Goal: Find specific page/section: Find specific page/section

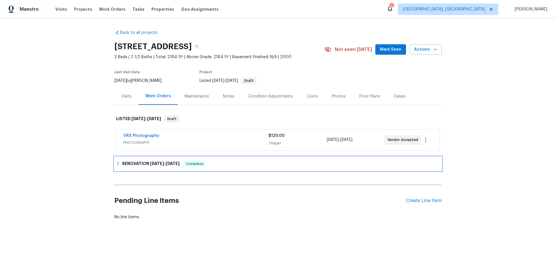
drag, startPoint x: 153, startPoint y: 163, endPoint x: 155, endPoint y: 167, distance: 4.3
click at [152, 163] on span "[DATE]" at bounding box center [157, 164] width 14 height 4
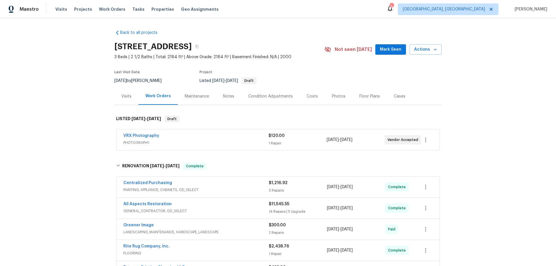
click at [77, 126] on div "Back to all projects [STREET_ADDRESS] 3 Beds | 2 1/2 Baths | Total: 2184 ft² | …" at bounding box center [278, 142] width 556 height 248
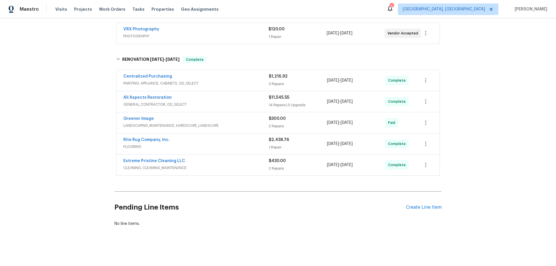
click at [83, 98] on div "Back to all projects 10057 Boysenberry Dr, Fishers, IN 46038 3 Beds | 2 1/2 Bat…" at bounding box center [278, 142] width 556 height 248
click at [66, 124] on div "Back to all projects 10057 Boysenberry Dr, Fishers, IN 46038 3 Beds | 2 1/2 Bat…" at bounding box center [278, 142] width 556 height 248
click at [53, 121] on div "Back to all projects 10057 Boysenberry Dr, Fishers, IN 46038 3 Beds | 2 1/2 Bat…" at bounding box center [278, 142] width 556 height 248
click at [77, 105] on div "Back to all projects 10057 Boysenberry Dr, Fishers, IN 46038 3 Beds | 2 1/2 Bat…" at bounding box center [278, 142] width 556 height 248
click at [74, 122] on div "Back to all projects 10057 Boysenberry Dr, Fishers, IN 46038 3 Beds | 2 1/2 Bat…" at bounding box center [278, 142] width 556 height 248
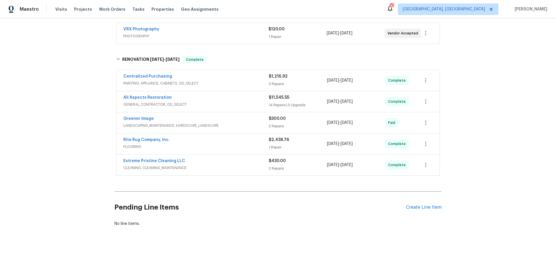
click at [71, 121] on div "Back to all projects 10057 Boysenberry Dr, Fishers, IN 46038 3 Beds | 2 1/2 Bat…" at bounding box center [278, 142] width 556 height 248
click at [72, 64] on div "Back to all projects 10057 Boysenberry Dr, Fishers, IN 46038 3 Beds | 2 1/2 Bat…" at bounding box center [278, 142] width 556 height 248
click at [67, 101] on div "Back to all projects 10057 Boysenberry Dr, Fishers, IN 46038 3 Beds | 2 1/2 Bat…" at bounding box center [278, 142] width 556 height 248
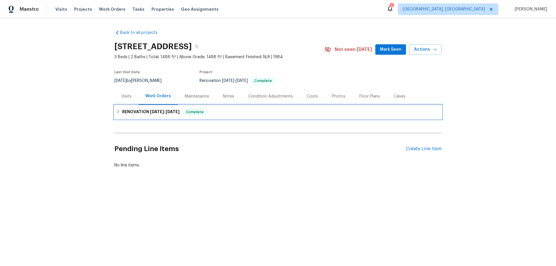
click at [132, 113] on h6 "RENOVATION [DATE] - [DATE]" at bounding box center [150, 112] width 57 height 7
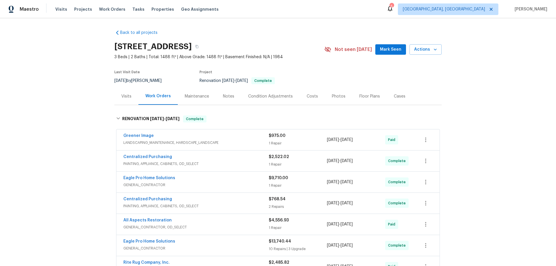
click at [91, 105] on div "Back to all projects [STREET_ADDRESS] 3 Beds | 2 Baths | Total: 1488 ft² | Abov…" at bounding box center [278, 142] width 556 height 248
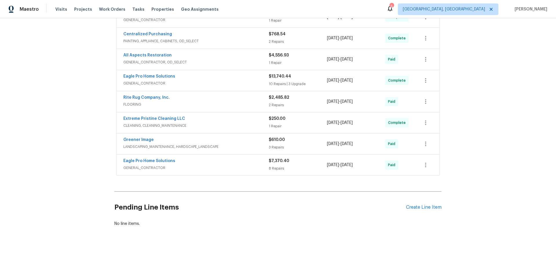
scroll to position [3, 0]
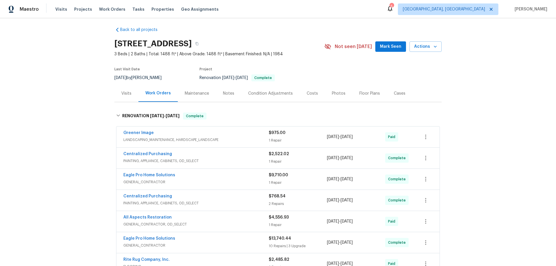
click at [70, 149] on div "Back to all projects [STREET_ADDRESS] 3 Beds | 2 Baths | Total: 1488 ft² | Abov…" at bounding box center [278, 142] width 556 height 248
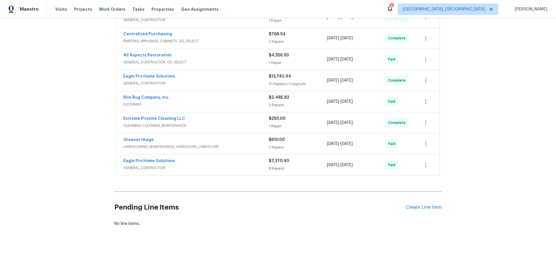
click at [92, 97] on div "Back to all projects [STREET_ADDRESS] 3 Beds | 2 Baths | Total: 1488 ft² | Abov…" at bounding box center [278, 142] width 556 height 248
click at [69, 101] on div "Back to all projects [STREET_ADDRESS] 3 Beds | 2 Baths | Total: 1488 ft² | Abov…" at bounding box center [278, 142] width 556 height 248
click at [96, 88] on div "Back to all projects [STREET_ADDRESS] 3 Beds | 2 Baths | Total: 1488 ft² | Abov…" at bounding box center [278, 142] width 556 height 248
click at [93, 105] on div "Back to all projects [STREET_ADDRESS] 3 Beds | 2 Baths | Total: 1488 ft² | Abov…" at bounding box center [278, 142] width 556 height 248
